Goal: Information Seeking & Learning: Learn about a topic

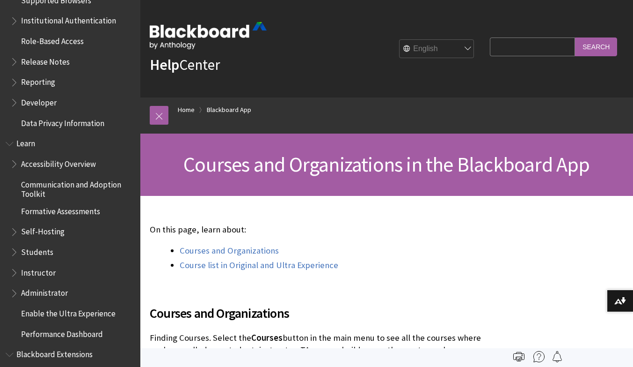
scroll to position [684, 0]
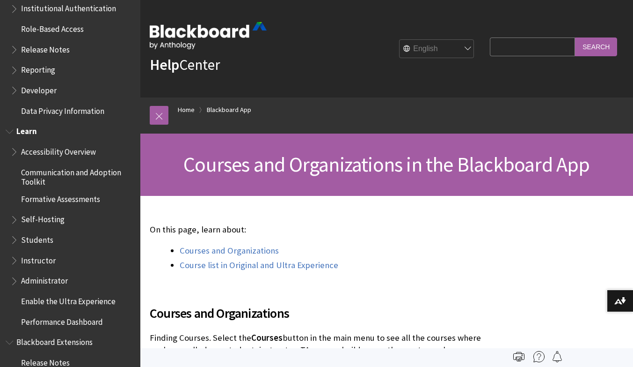
click at [36, 264] on span "Instructor" at bounding box center [38, 258] width 35 height 13
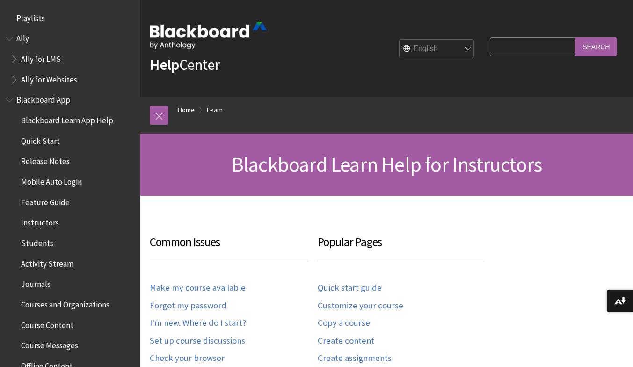
scroll to position [922, 0]
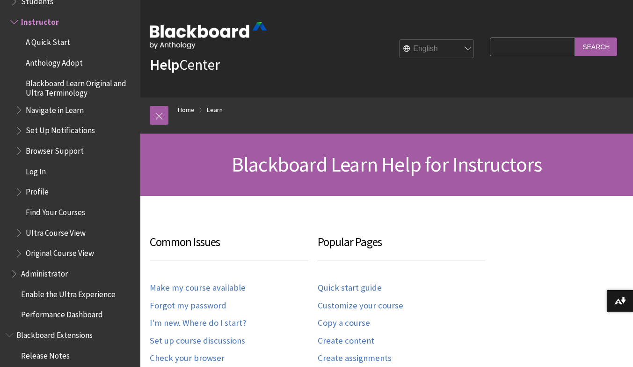
click at [35, 192] on span "Profile" at bounding box center [37, 190] width 23 height 13
